Goal: Information Seeking & Learning: Learn about a topic

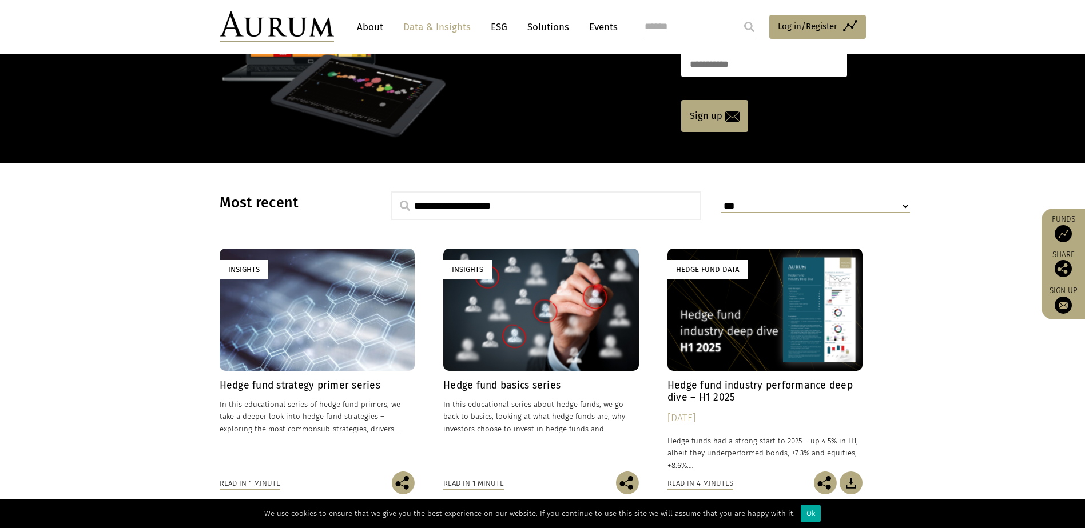
scroll to position [172, 0]
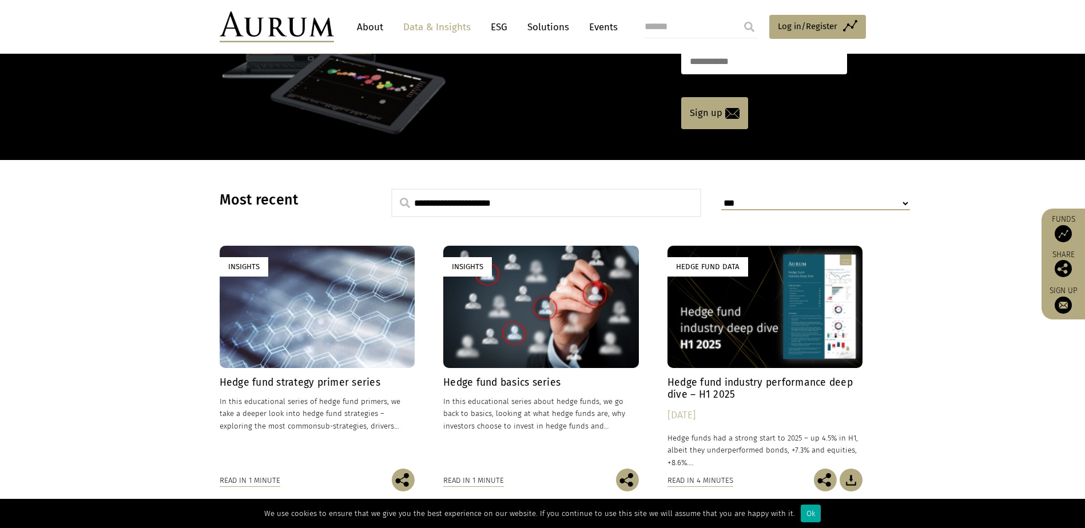
click at [770, 314] on div "Hedge Fund Data" at bounding box center [765, 307] width 196 height 122
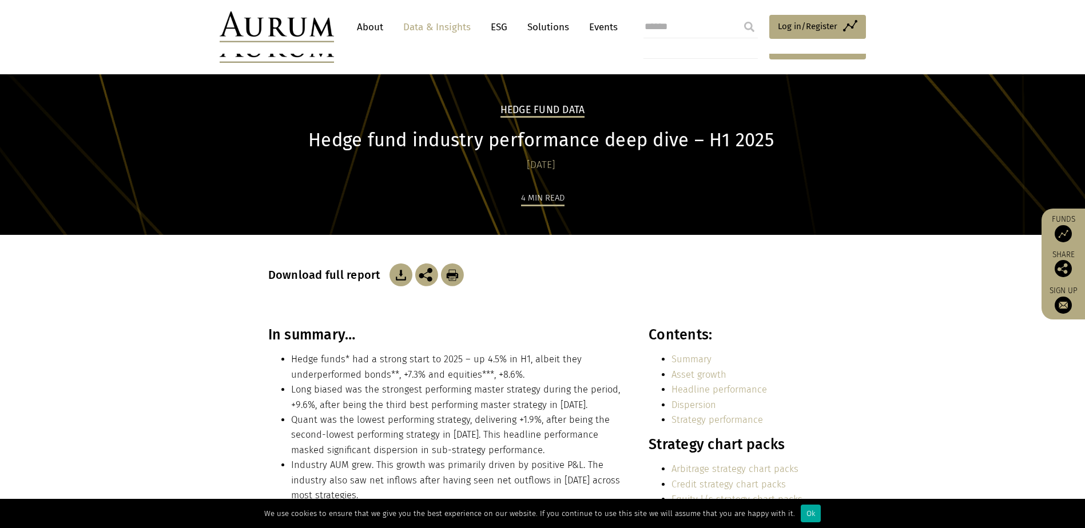
scroll to position [343, 0]
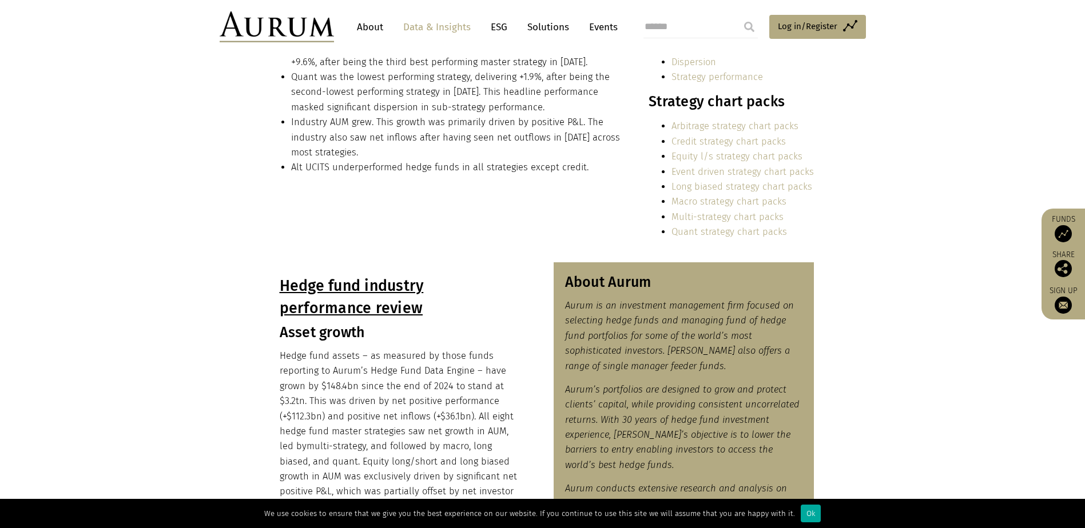
click at [747, 156] on link "Equity l/s strategy chart packs" at bounding box center [736, 156] width 131 height 11
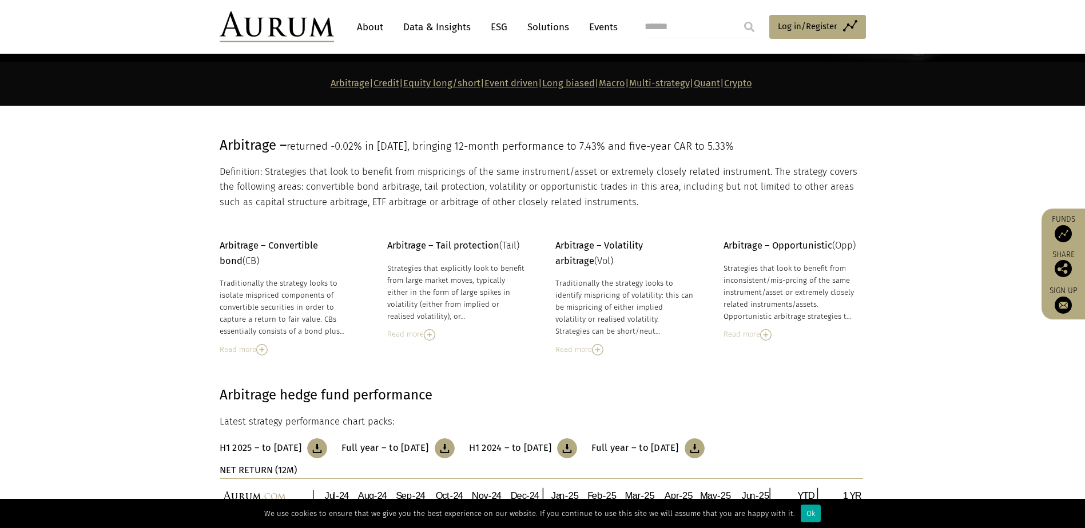
scroll to position [371, 0]
